Goal: Find specific page/section: Find specific page/section

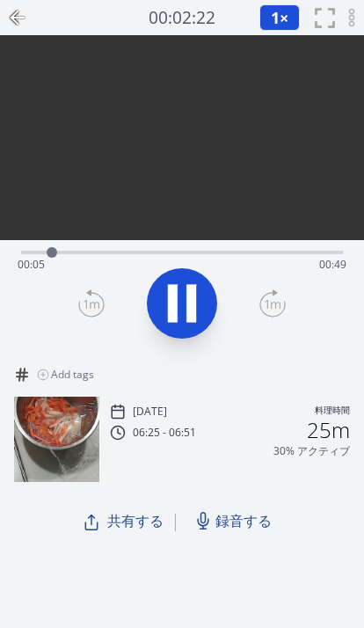
click at [354, 13] on icon at bounding box center [352, 17] width 11 height 21
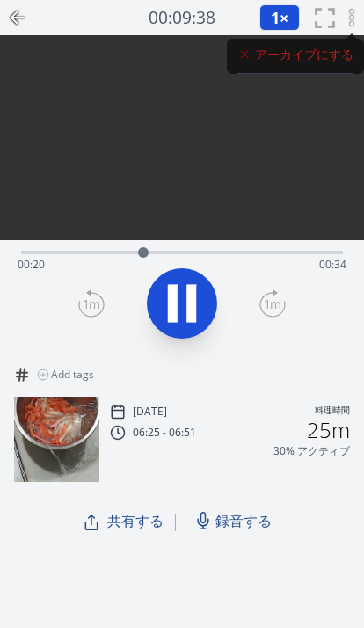
click at [19, 20] on icon at bounding box center [17, 17] width 21 height 21
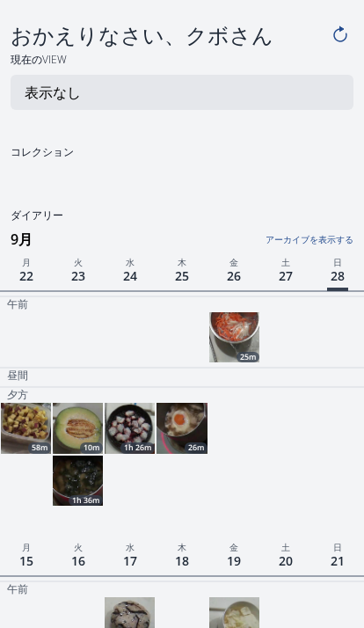
click at [233, 332] on img at bounding box center [234, 337] width 50 height 50
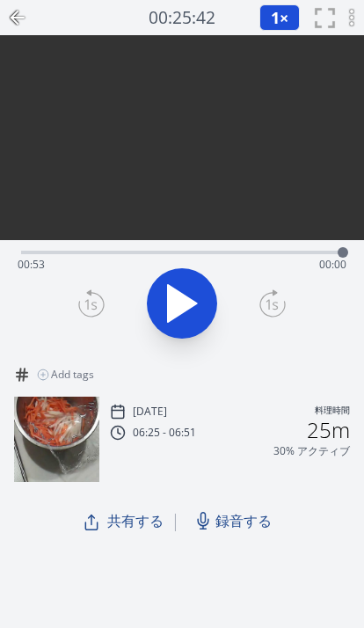
click at [17, 18] on icon at bounding box center [17, 18] width 12 height 0
